Goal: Communication & Community: Answer question/provide support

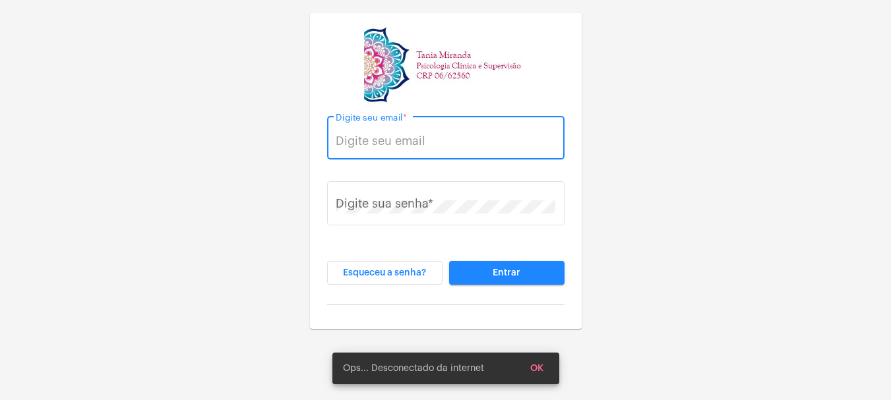
click at [405, 139] on input "Digite seu email *" at bounding box center [446, 141] width 220 height 13
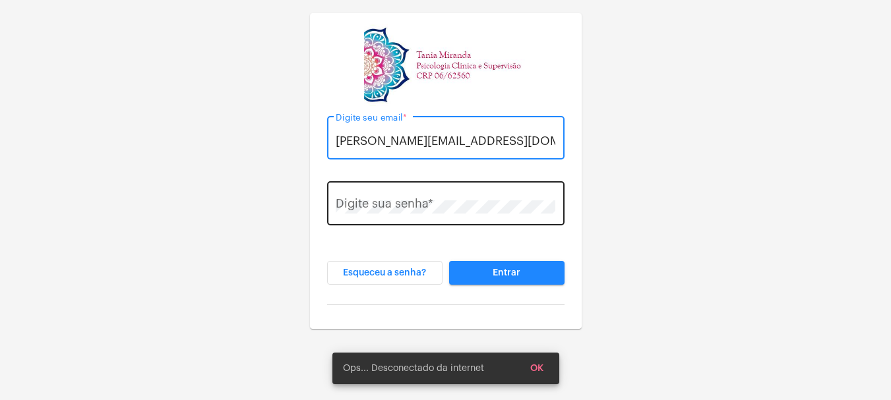
type input "[PERSON_NAME][EMAIL_ADDRESS][DOMAIN_NAME]"
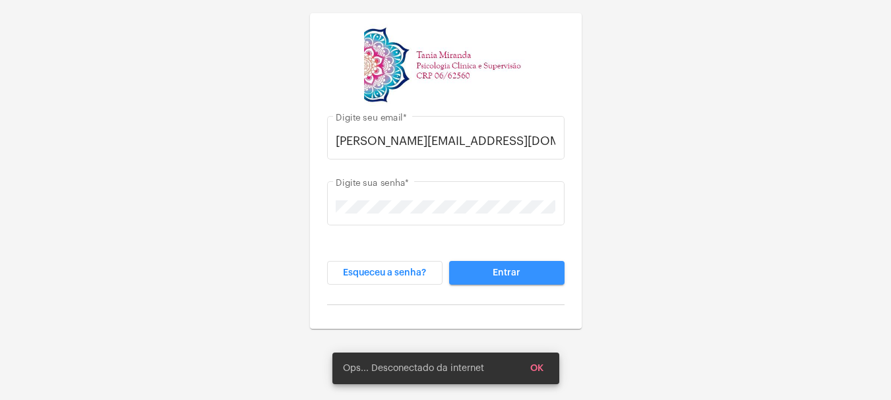
click at [500, 274] on span "Entrar" at bounding box center [507, 272] width 28 height 9
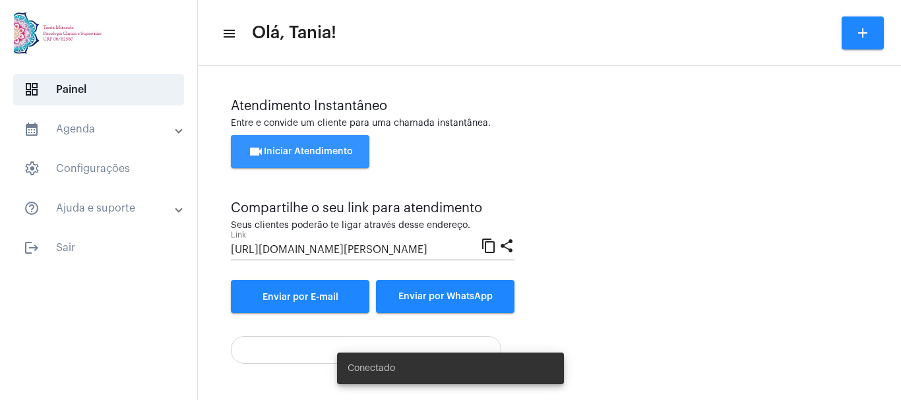
click at [296, 153] on span "videocam Iniciar Atendimento" at bounding box center [300, 151] width 105 height 9
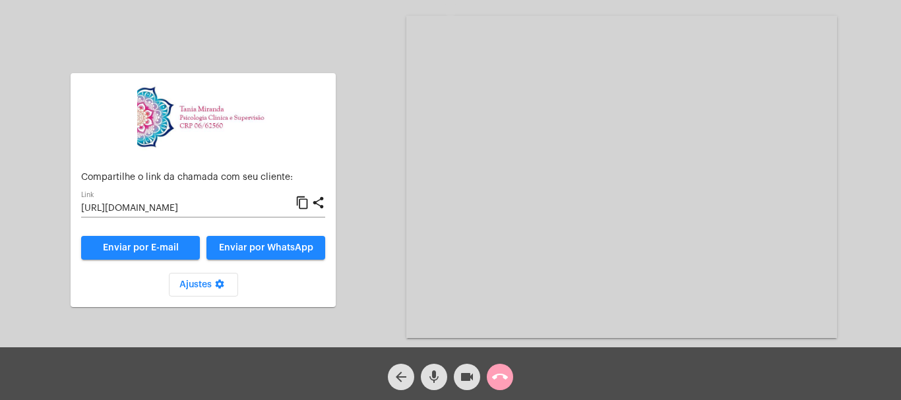
click at [499, 378] on mat-icon "call_end" at bounding box center [500, 377] width 16 height 16
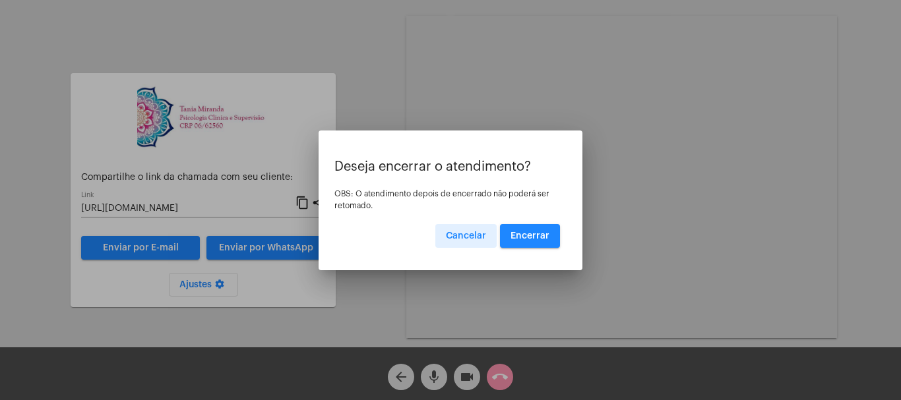
click at [532, 235] on span "Encerrar" at bounding box center [529, 235] width 39 height 9
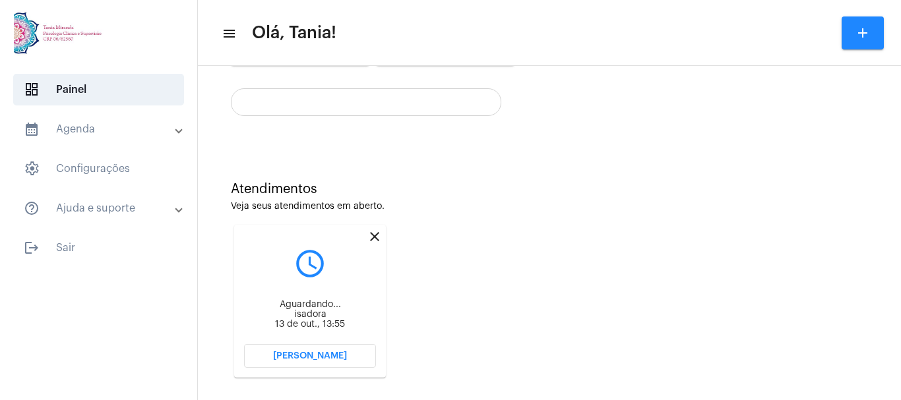
scroll to position [262, 0]
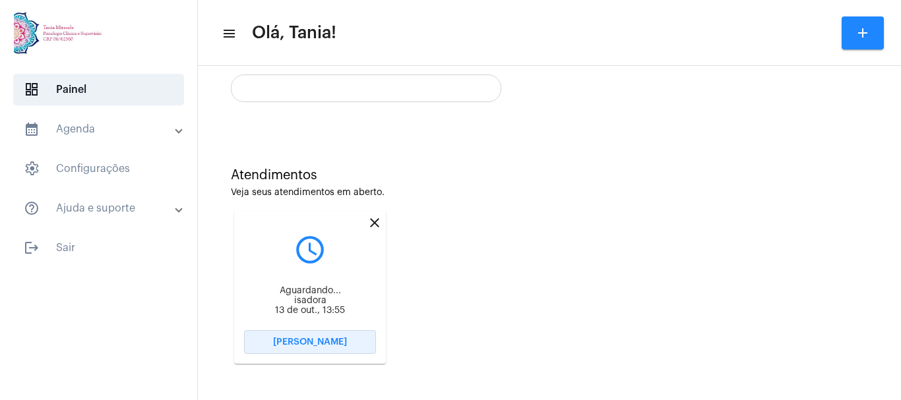
click at [310, 340] on span "[PERSON_NAME]" at bounding box center [310, 342] width 74 height 9
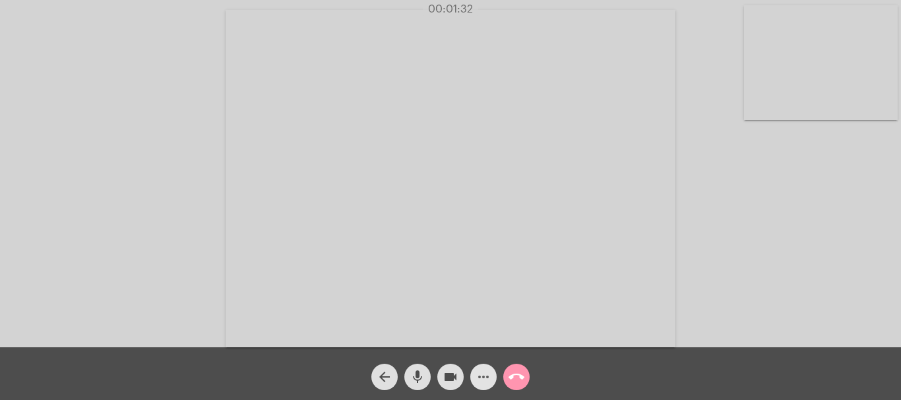
click at [487, 379] on mat-icon "more_horiz" at bounding box center [483, 377] width 16 height 16
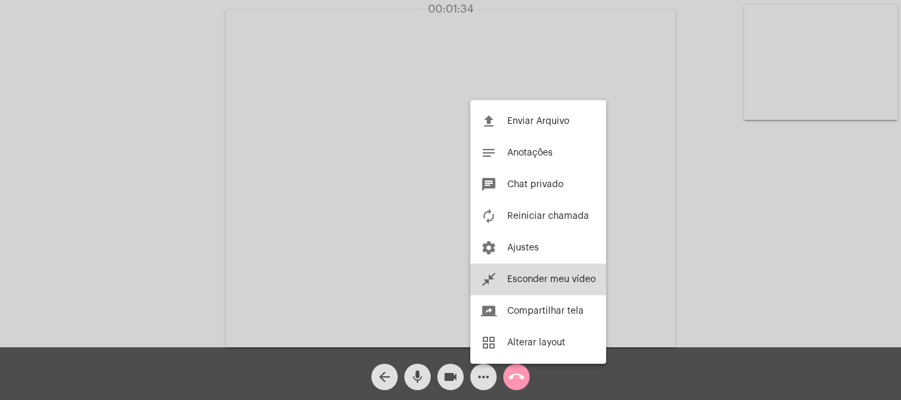
click at [527, 282] on span "Esconder meu vídeo" at bounding box center [551, 279] width 88 height 9
